Goal: Information Seeking & Learning: Learn about a topic

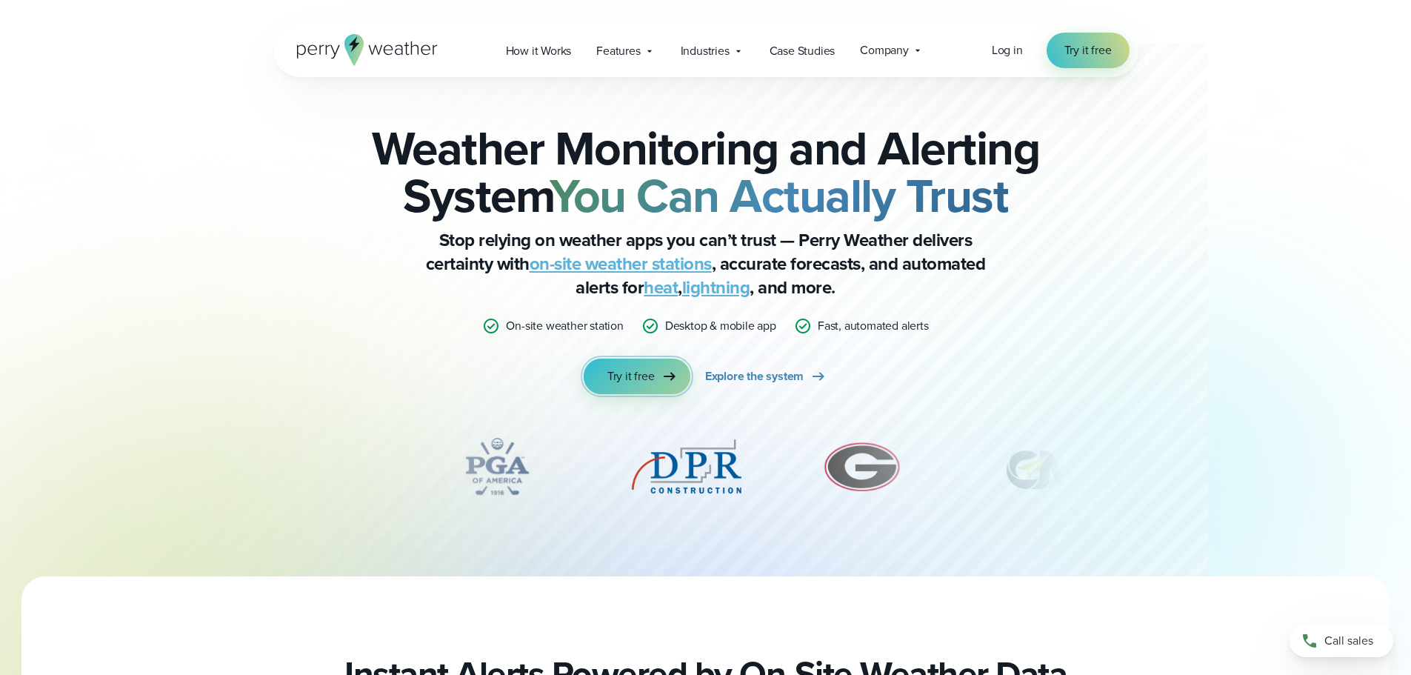
click at [644, 362] on link "Try it free" at bounding box center [637, 376] width 107 height 36
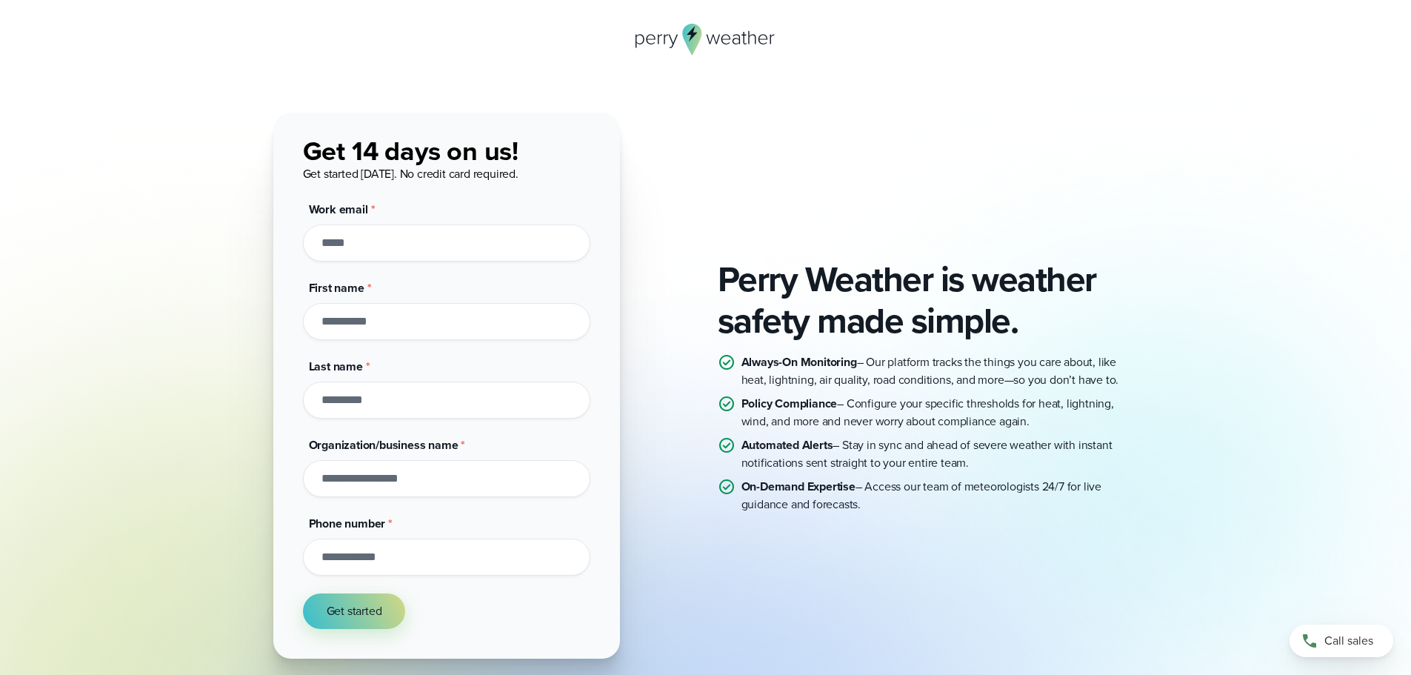
click at [728, 31] on icon at bounding box center [705, 40] width 141 height 32
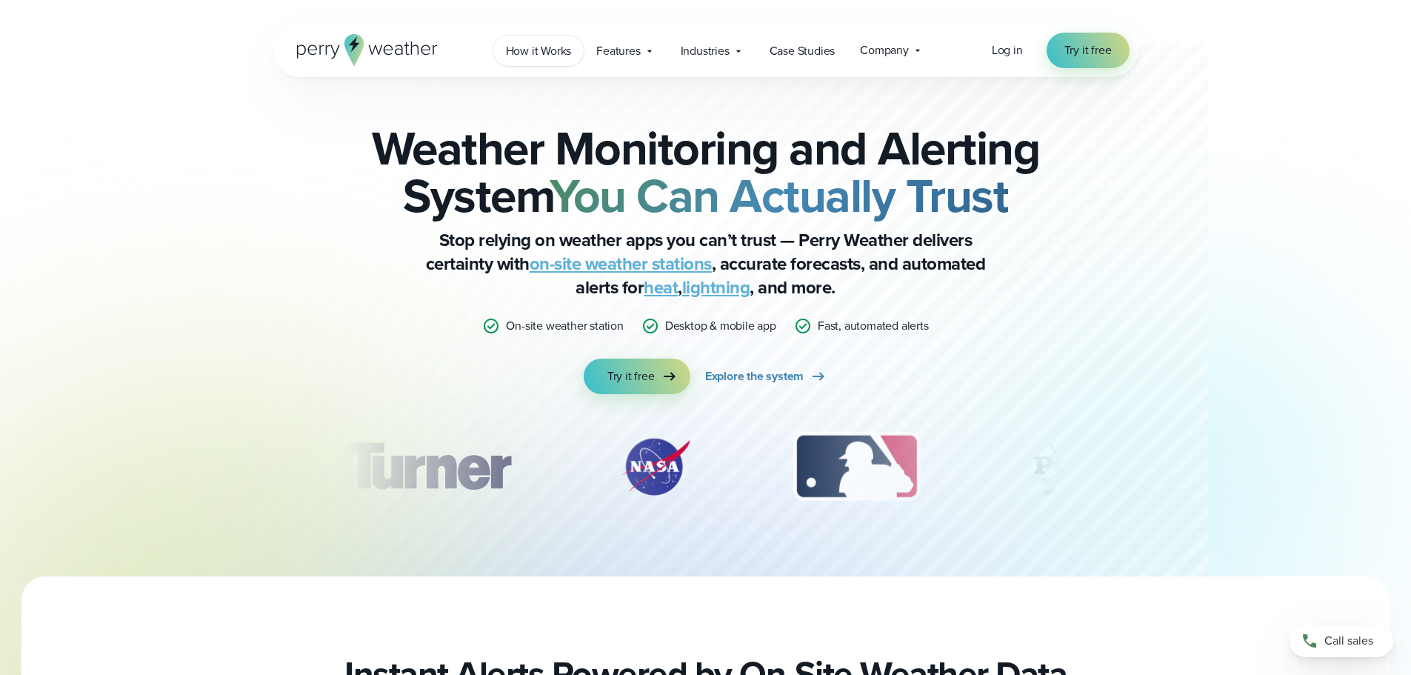
click at [546, 52] on span "How it Works" at bounding box center [539, 51] width 66 height 18
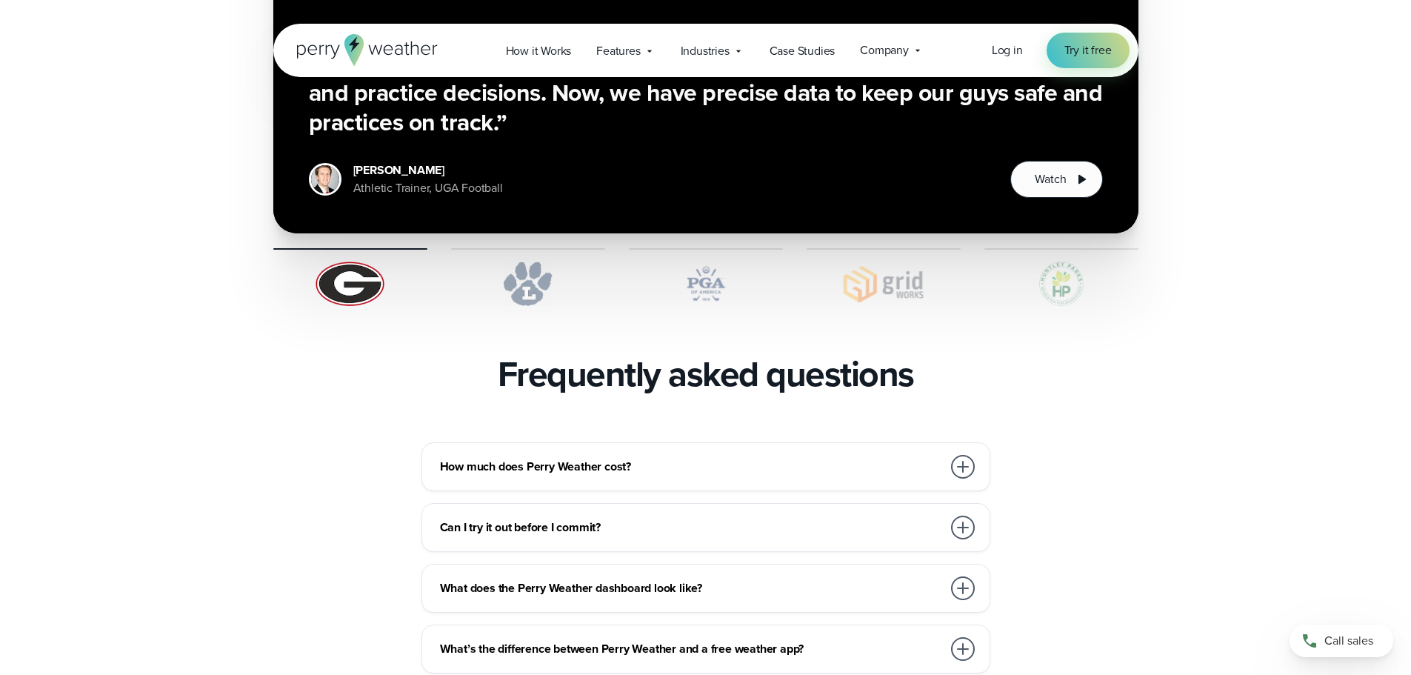
scroll to position [3036, 0]
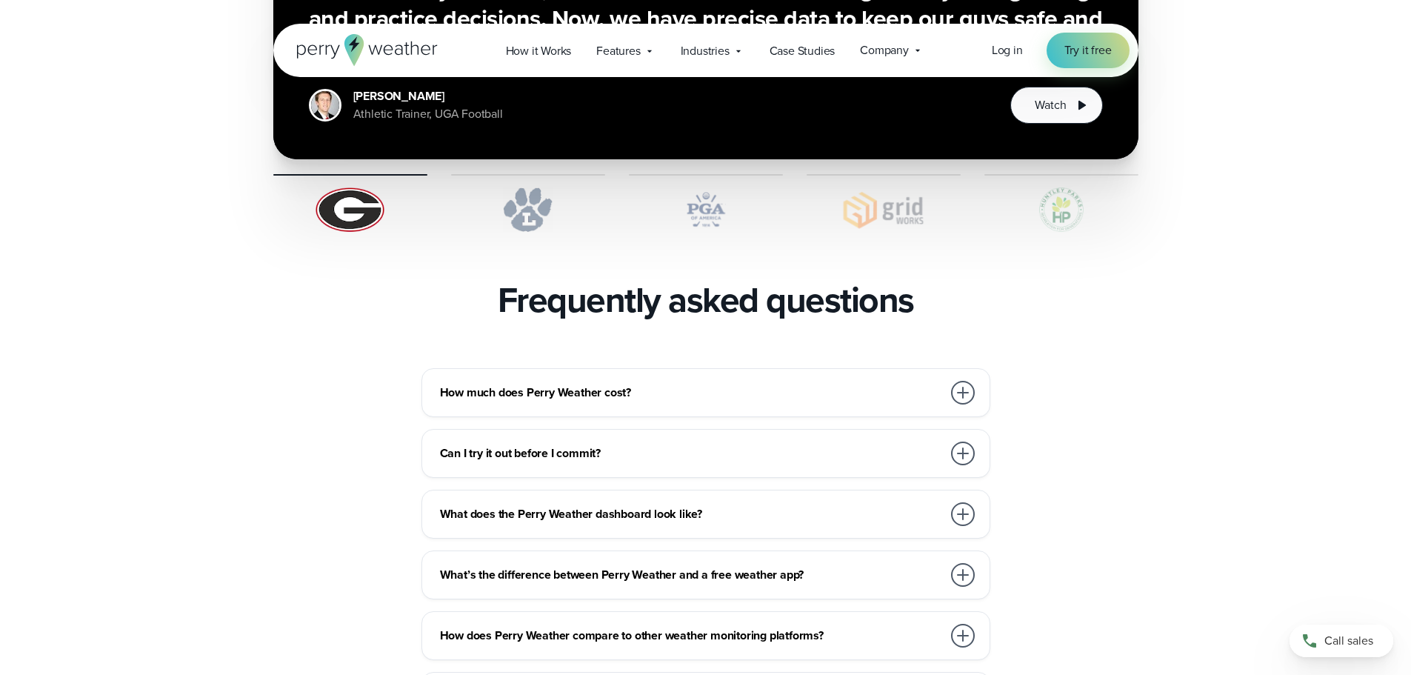
click at [964, 381] on div at bounding box center [963, 393] width 24 height 24
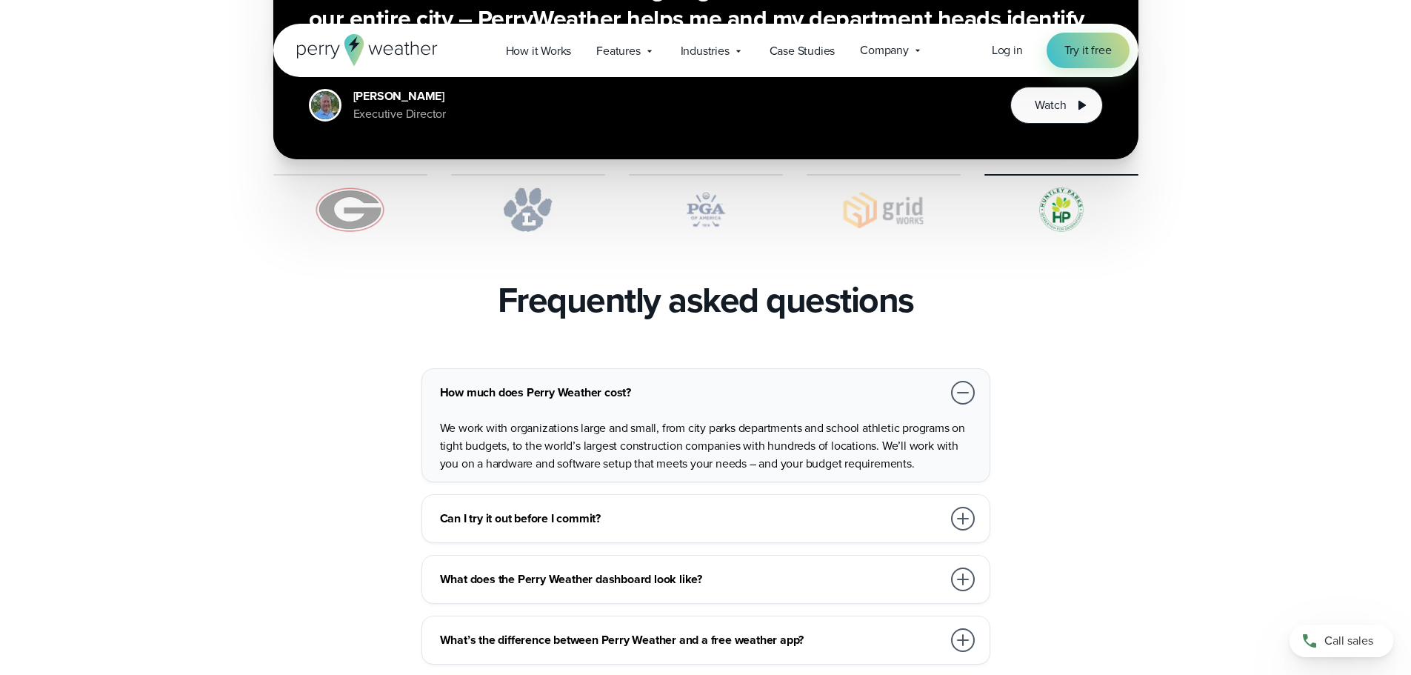
click at [955, 567] on div at bounding box center [963, 579] width 24 height 24
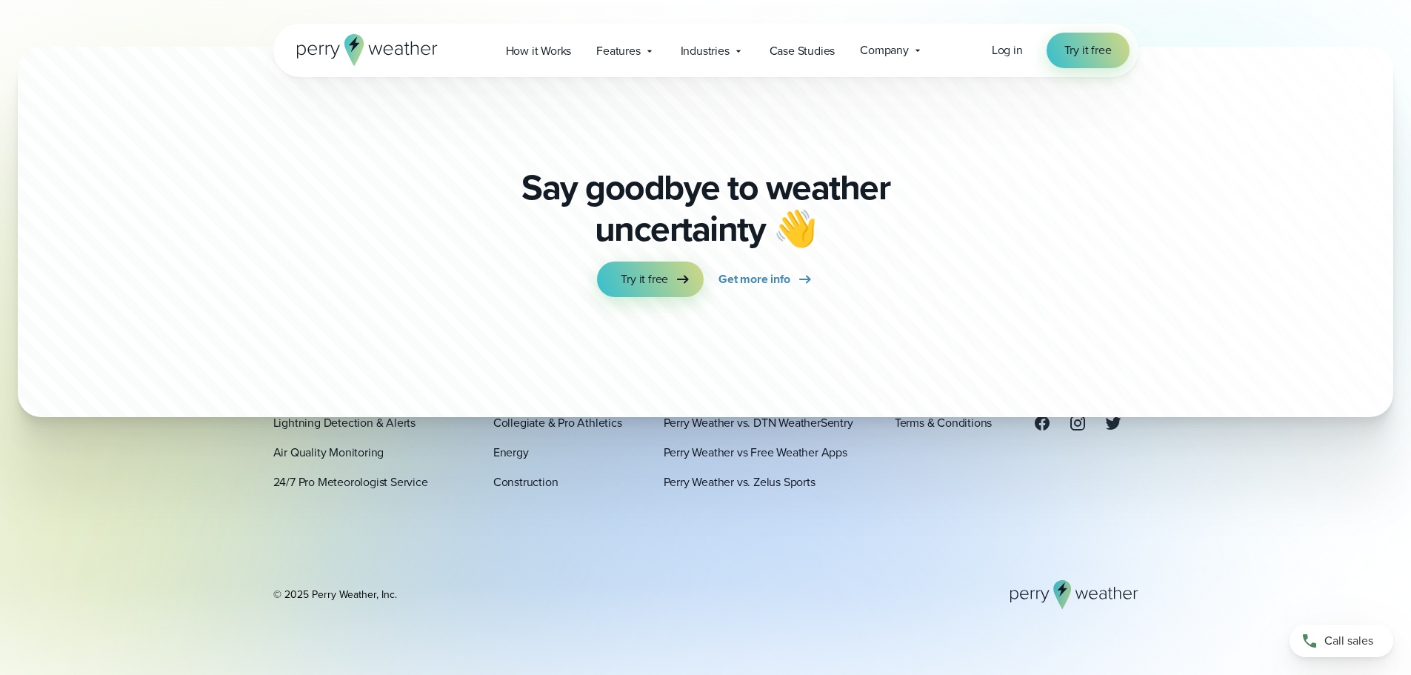
scroll to position [4147, 0]
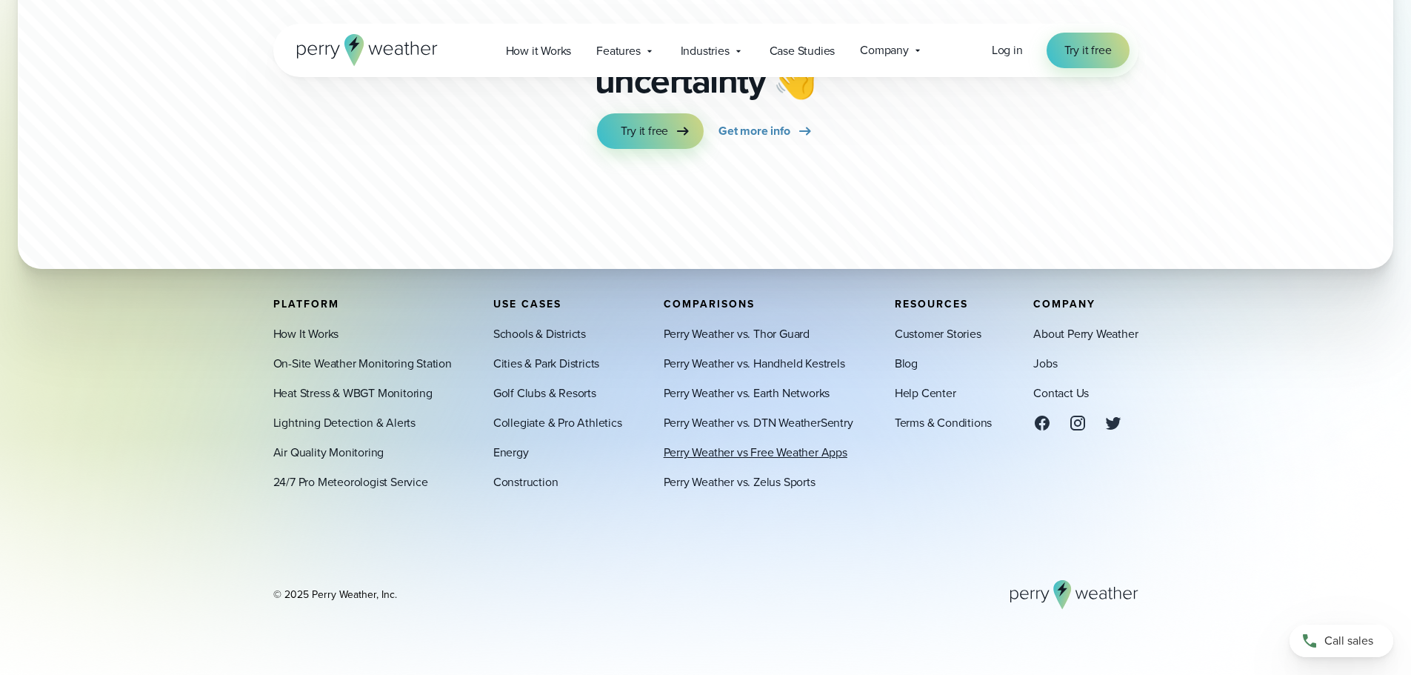
click at [744, 450] on link "Perry Weather vs Free Weather Apps" at bounding box center [756, 453] width 184 height 18
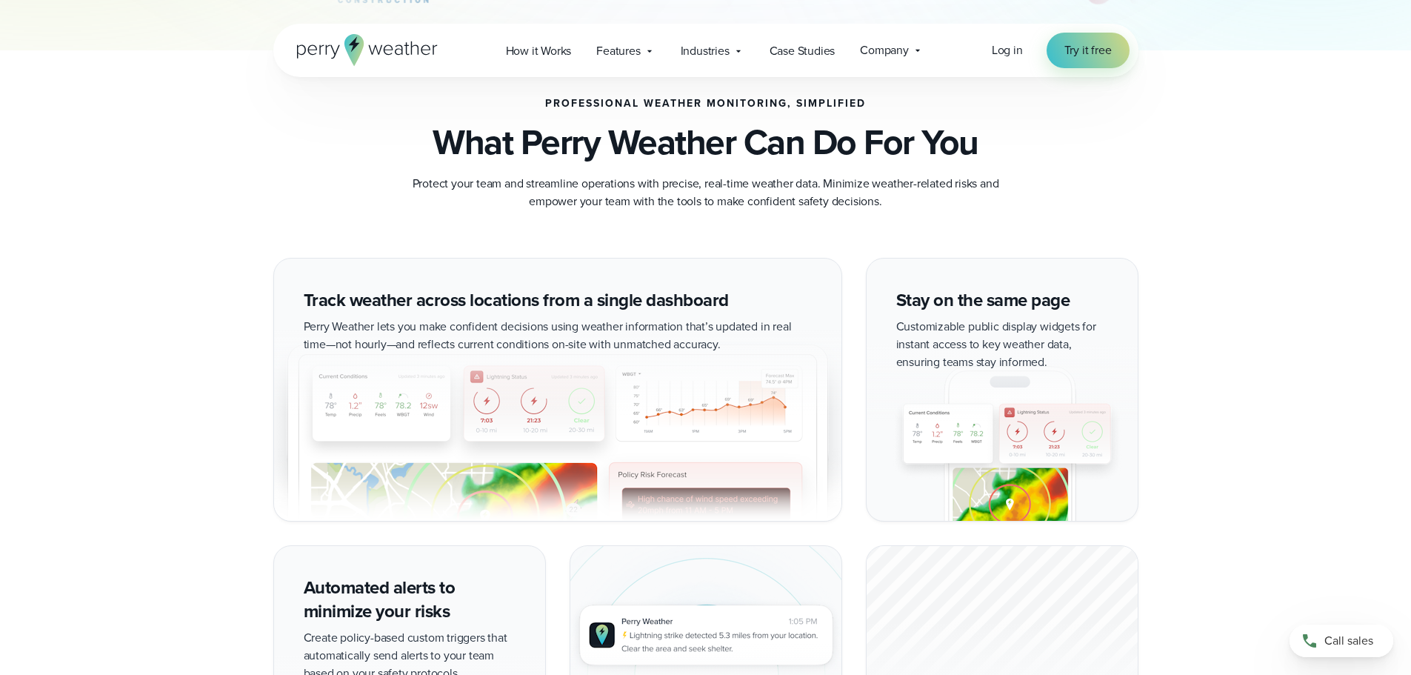
scroll to position [741, 0]
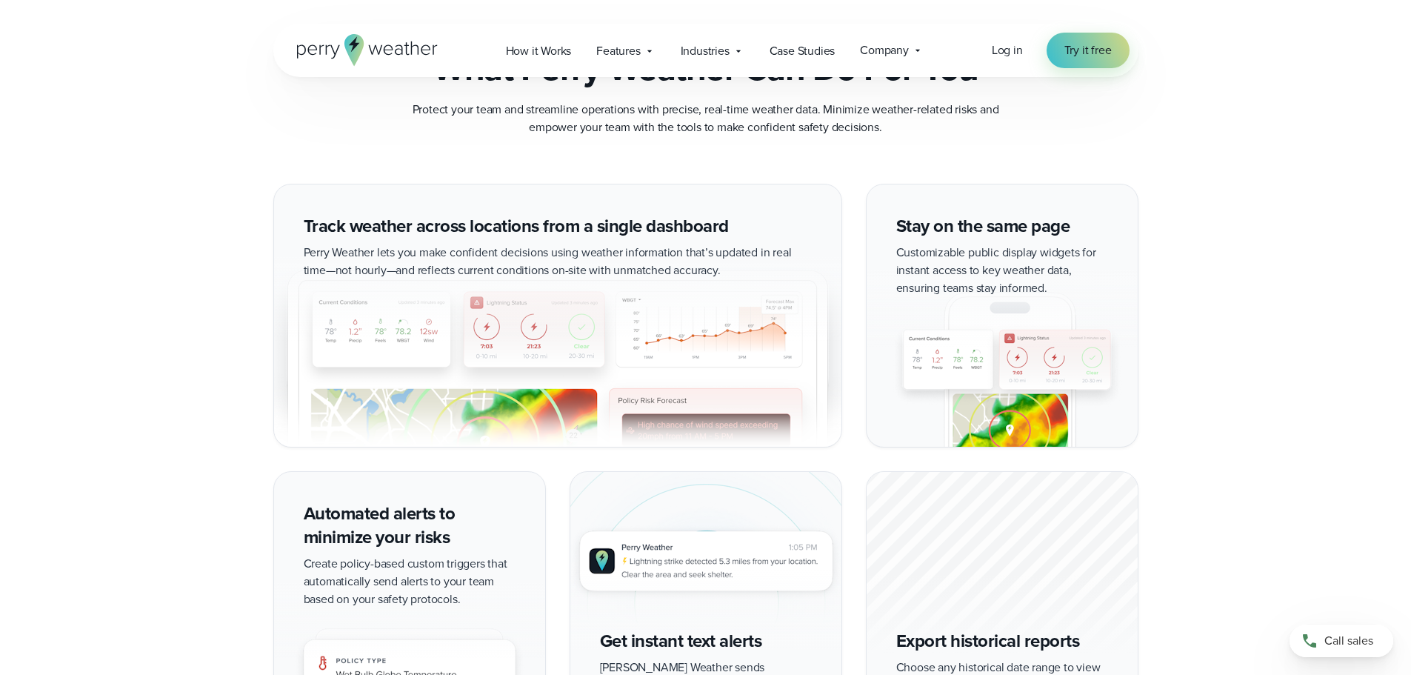
click at [508, 224] on div "Track weather across locations from a single dashboard Perry Weather lets you m…" at bounding box center [557, 316] width 569 height 264
click at [1009, 227] on div "Stay on the same page Customizable public display widgets for instant access to…" at bounding box center [1002, 316] width 273 height 264
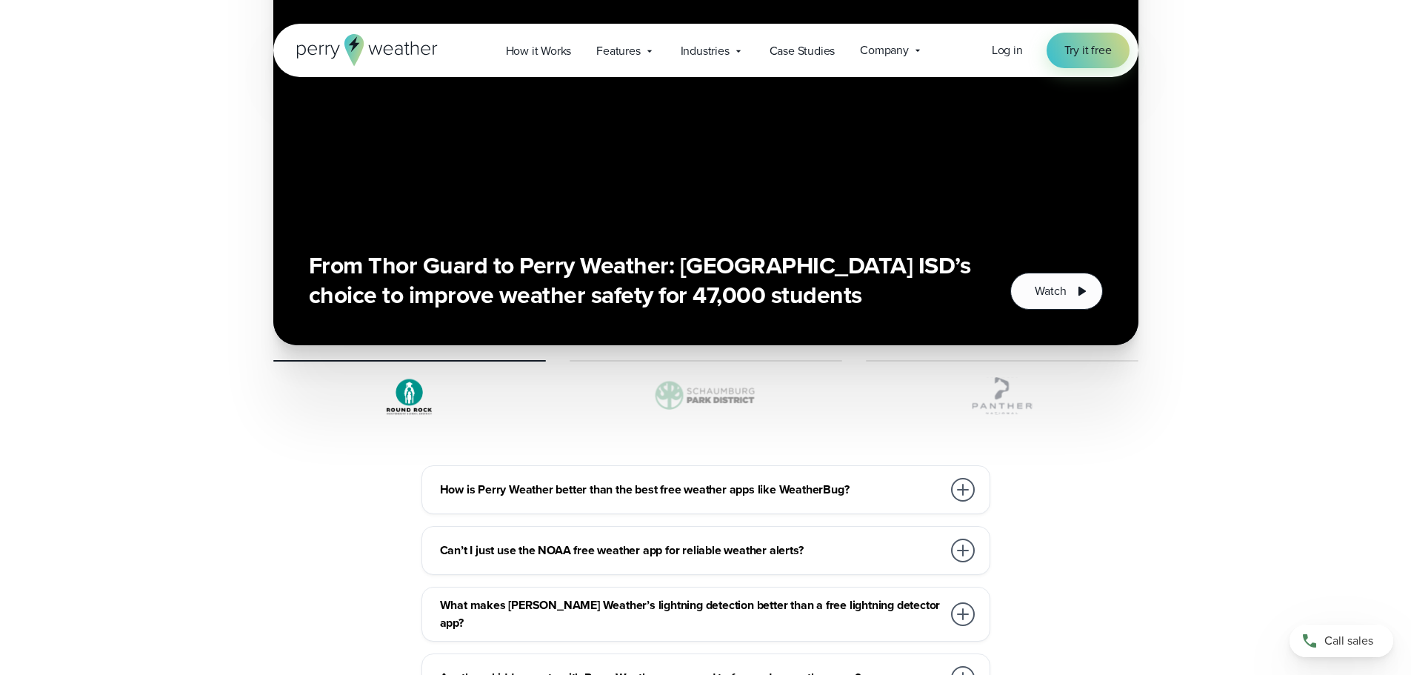
scroll to position [4369, 0]
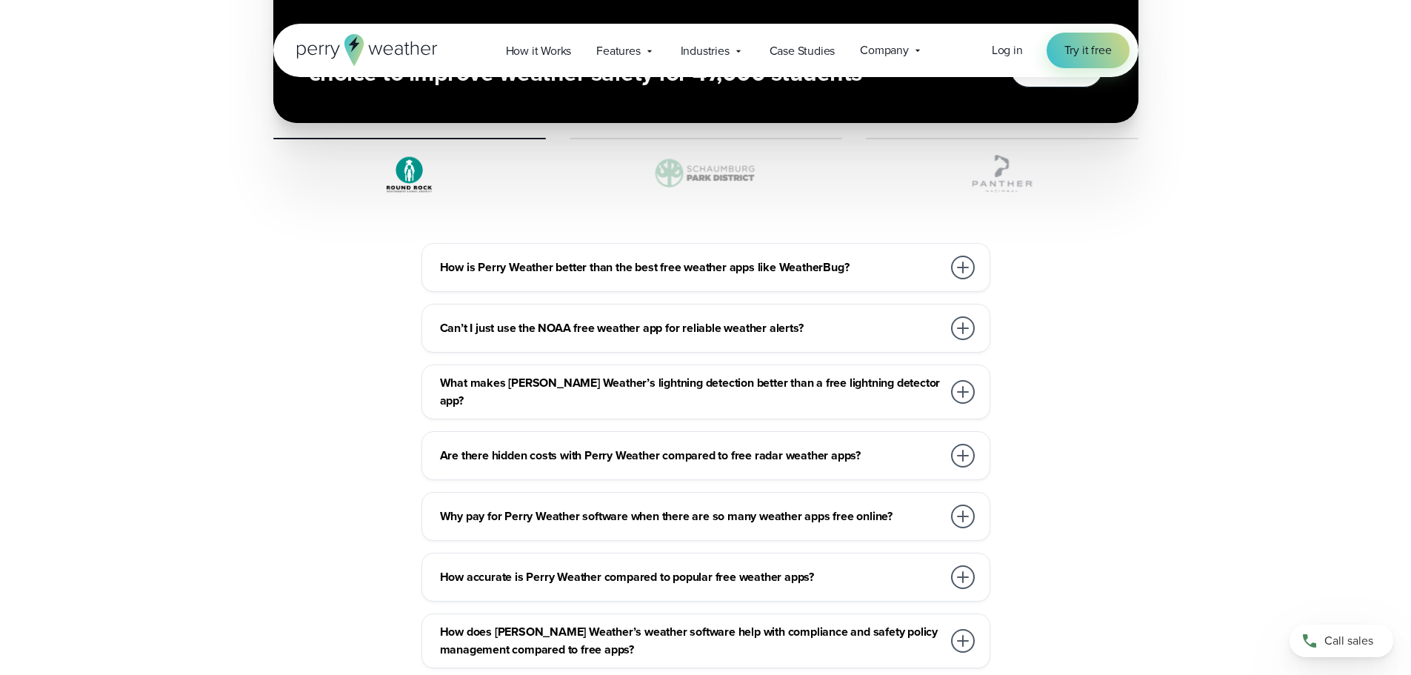
click at [961, 316] on div at bounding box center [963, 328] width 24 height 24
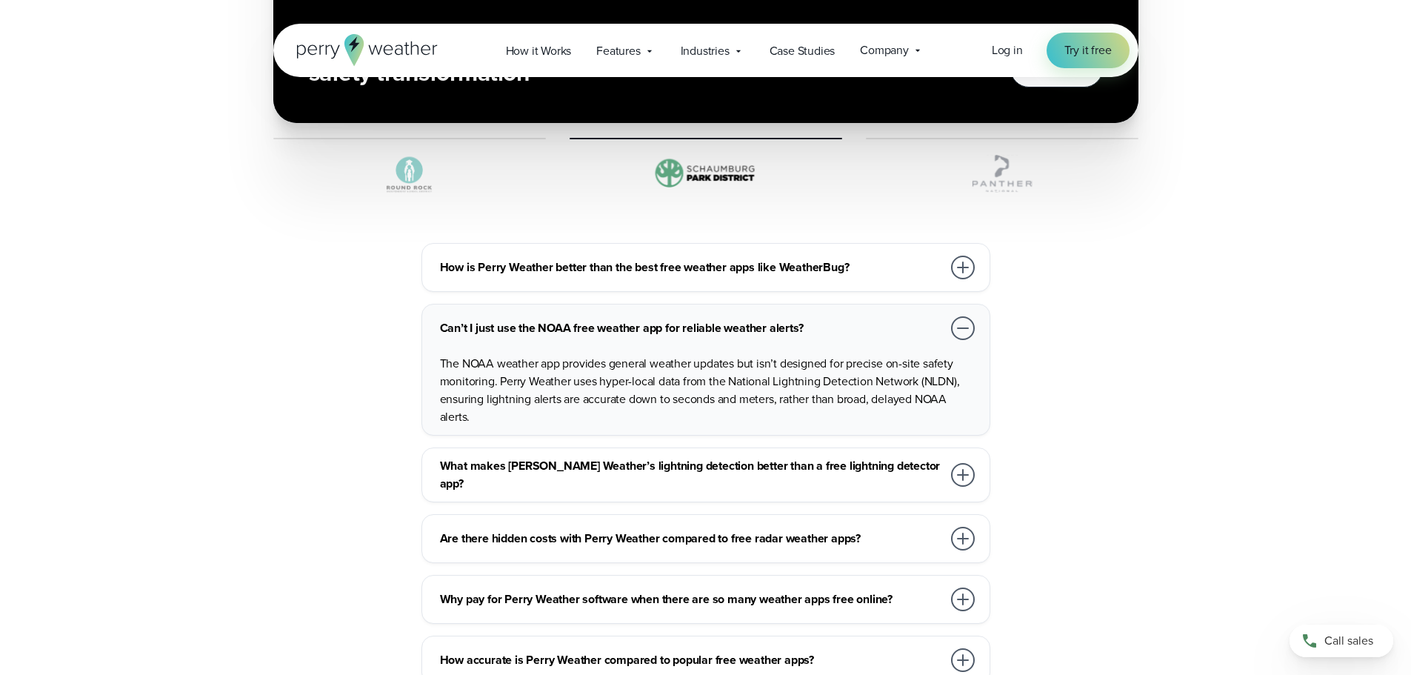
click at [961, 527] on div at bounding box center [963, 539] width 24 height 24
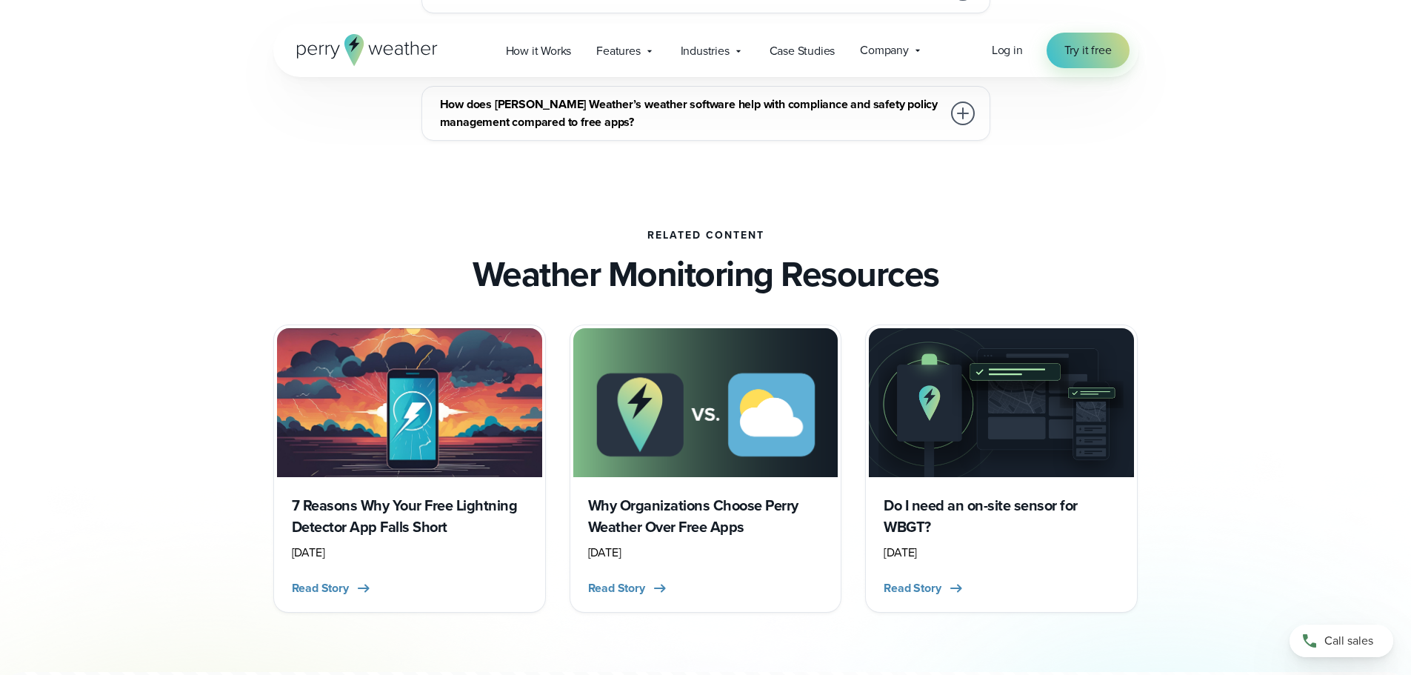
scroll to position [5036, 0]
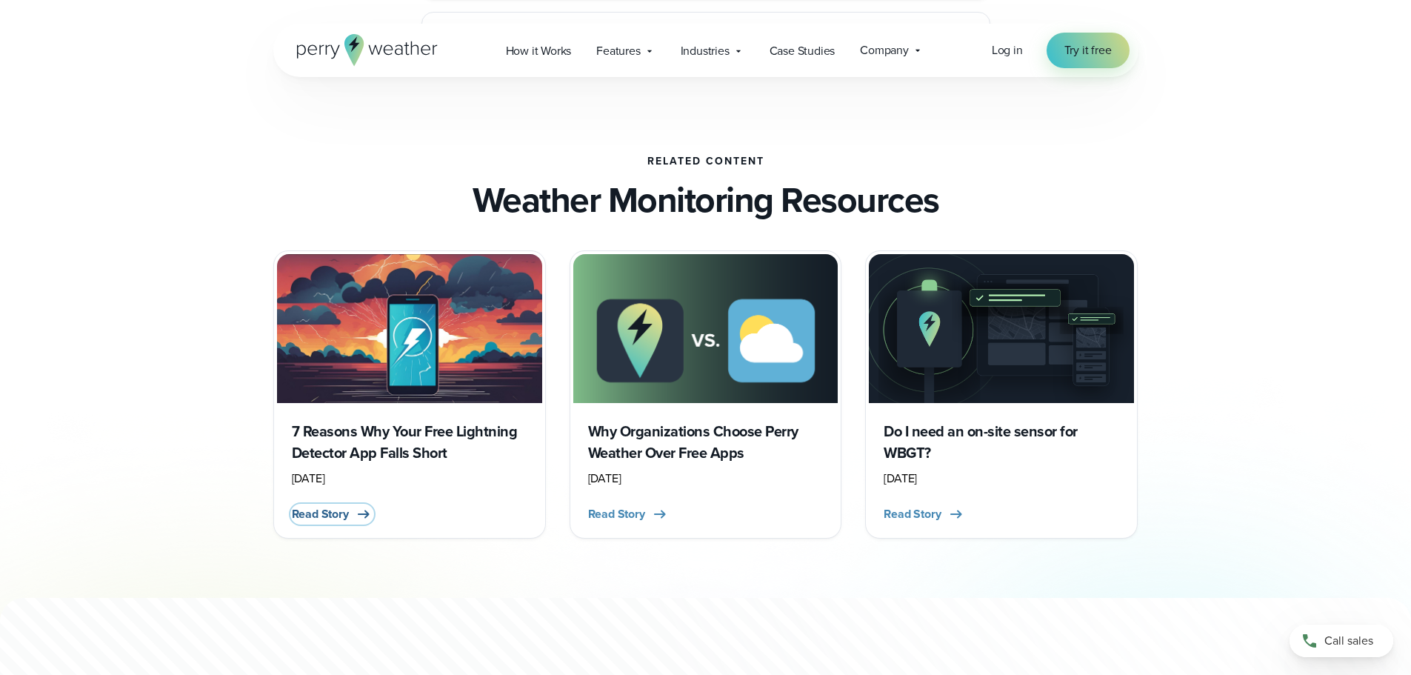
click at [316, 505] on span "Read Story" at bounding box center [320, 514] width 57 height 18
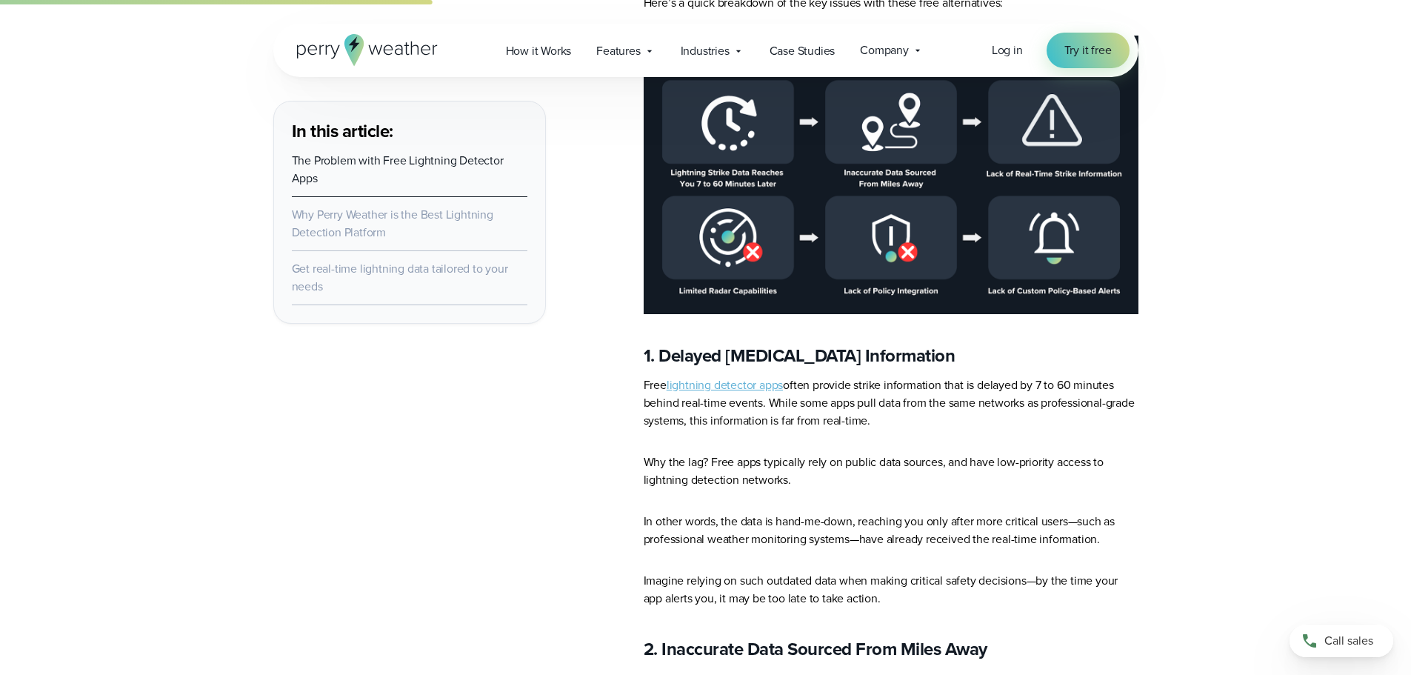
scroll to position [1925, 0]
